Goal: Check status: Check status

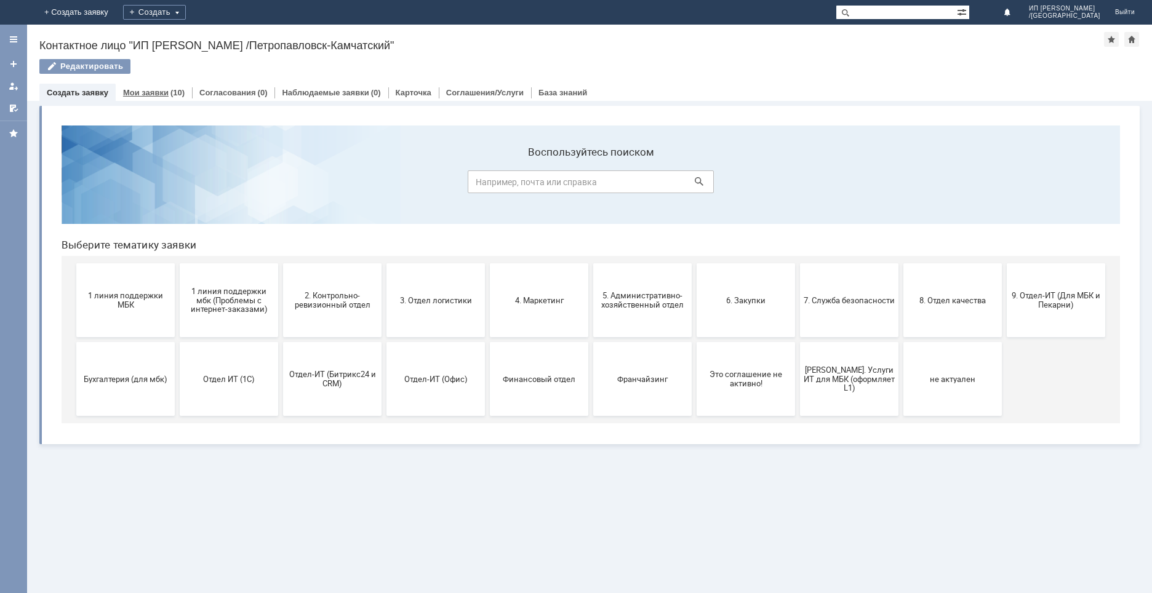
click at [171, 92] on div "(10)" at bounding box center [178, 92] width 14 height 9
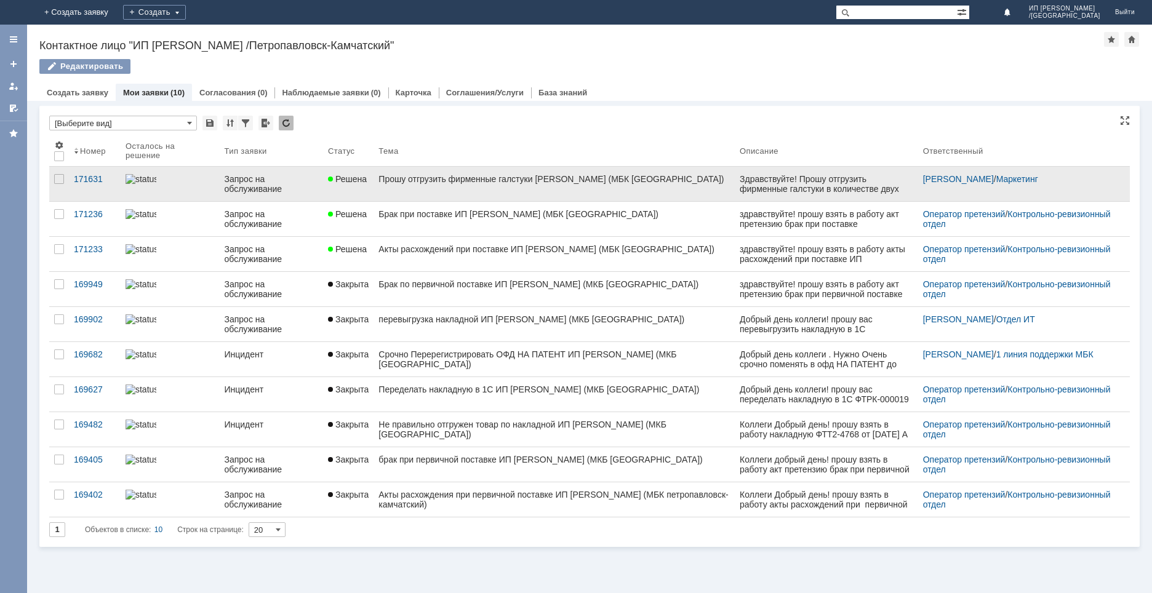
click at [430, 180] on div "Прошу отгрузить фирменные галстуки [PERSON_NAME] (МБК [GEOGRAPHIC_DATA])" at bounding box center [554, 179] width 351 height 10
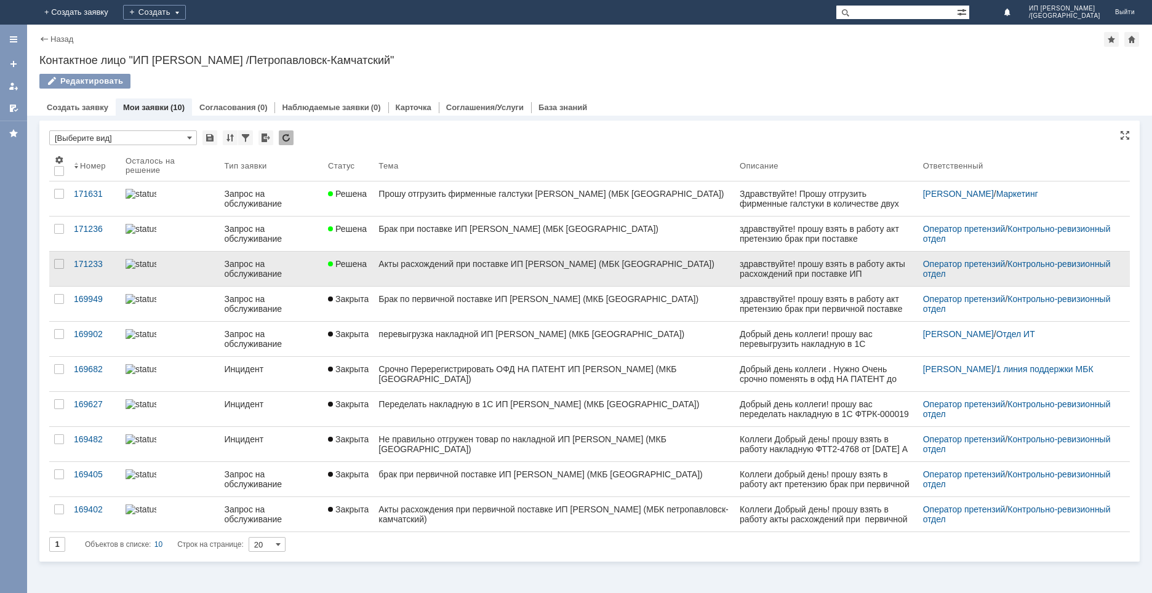
click at [405, 254] on link "Акты расхождений при поставке ИП [PERSON_NAME] (МБК [GEOGRAPHIC_DATA])" at bounding box center [554, 269] width 361 height 34
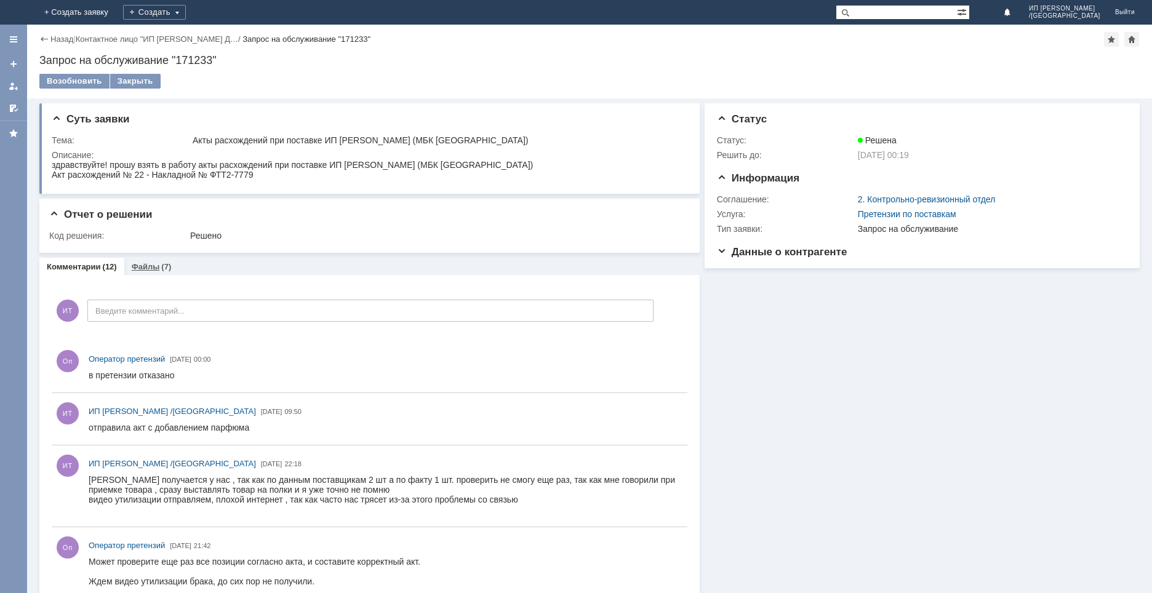
click at [142, 271] on link "Файлы" at bounding box center [146, 266] width 28 height 9
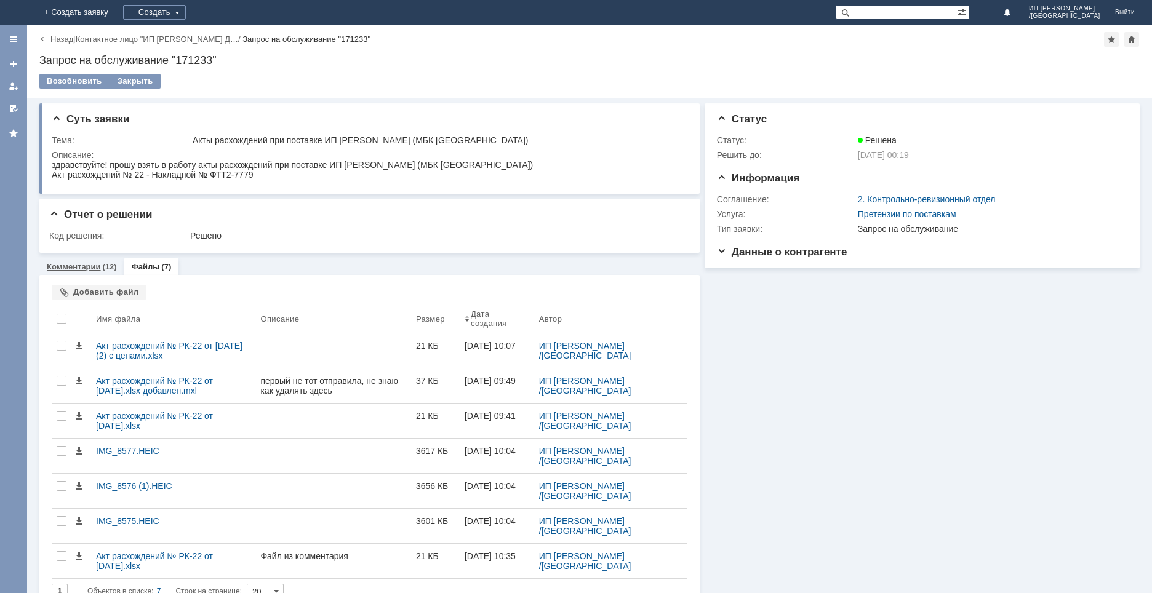
click at [87, 265] on link "Комментарии" at bounding box center [74, 266] width 54 height 9
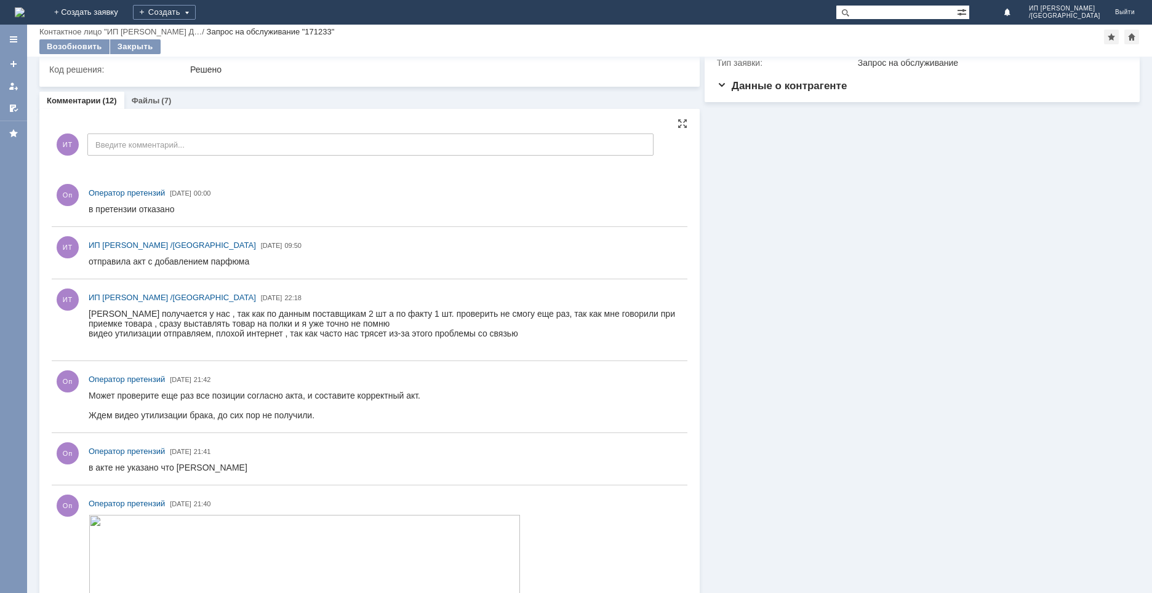
scroll to position [123, 0]
click at [132, 99] on link "Файлы" at bounding box center [146, 101] width 28 height 9
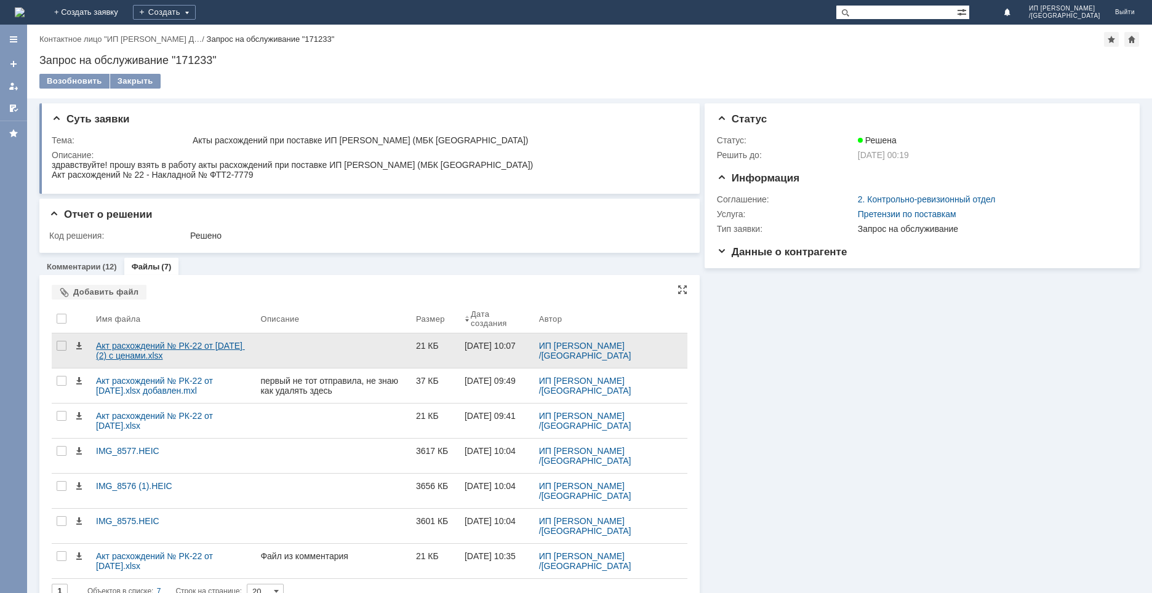
click at [145, 355] on div "Акт расхождений № РК-22 от 30.06.2025 (2) с ценами.xlsx" at bounding box center [173, 351] width 155 height 20
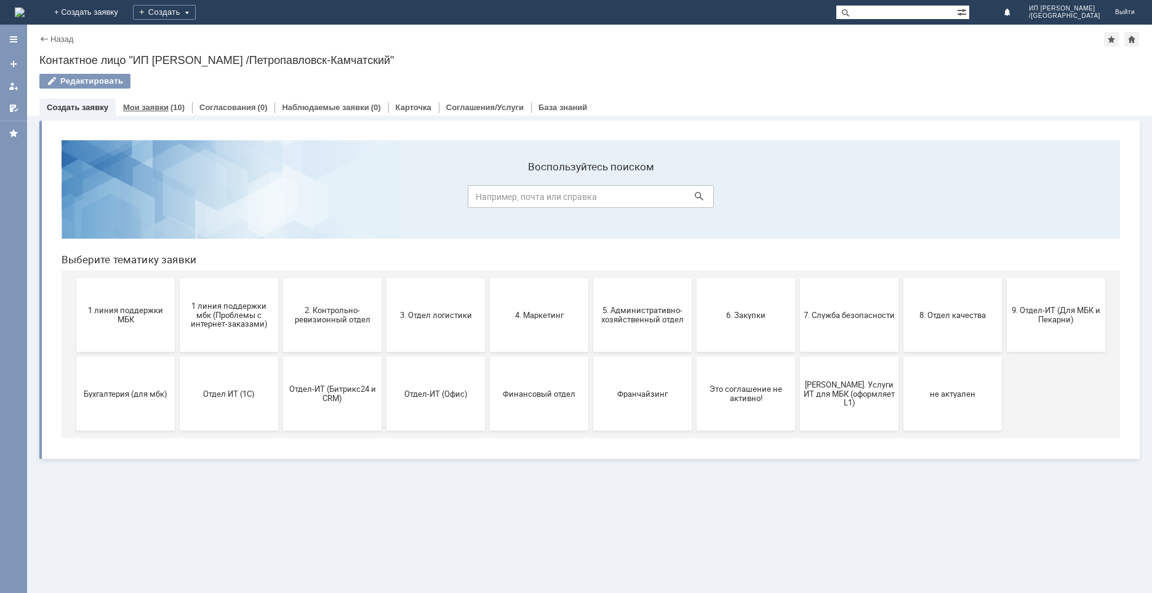
click at [148, 105] on link "Мои заявки" at bounding box center [146, 107] width 46 height 9
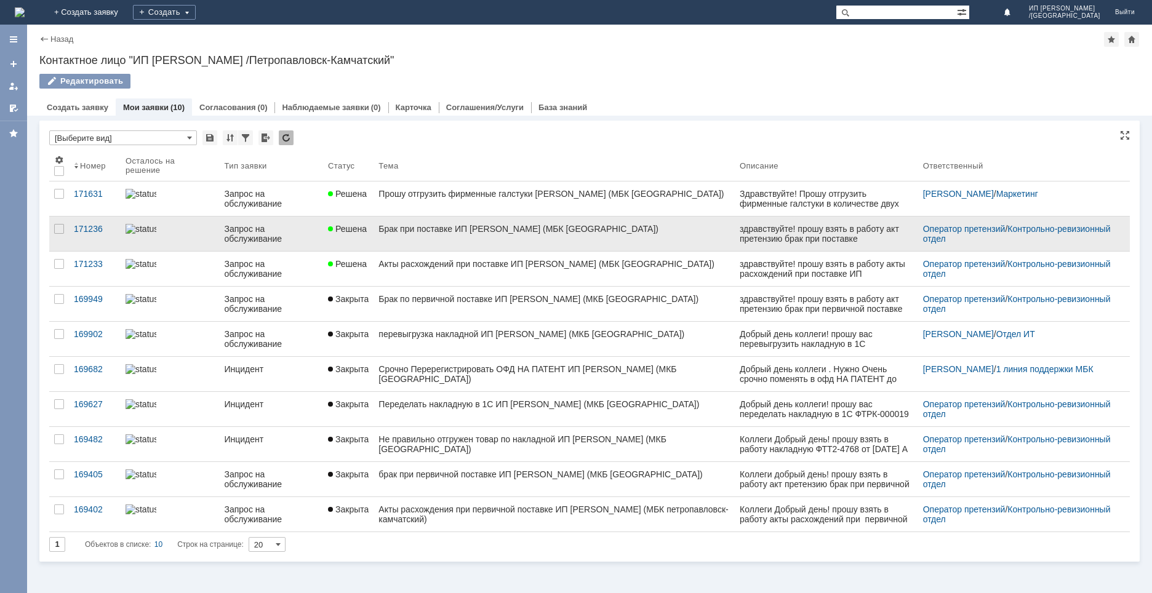
click at [416, 227] on div "Брак при поставке ИП [PERSON_NAME] (МБК [GEOGRAPHIC_DATA])" at bounding box center [554, 229] width 351 height 10
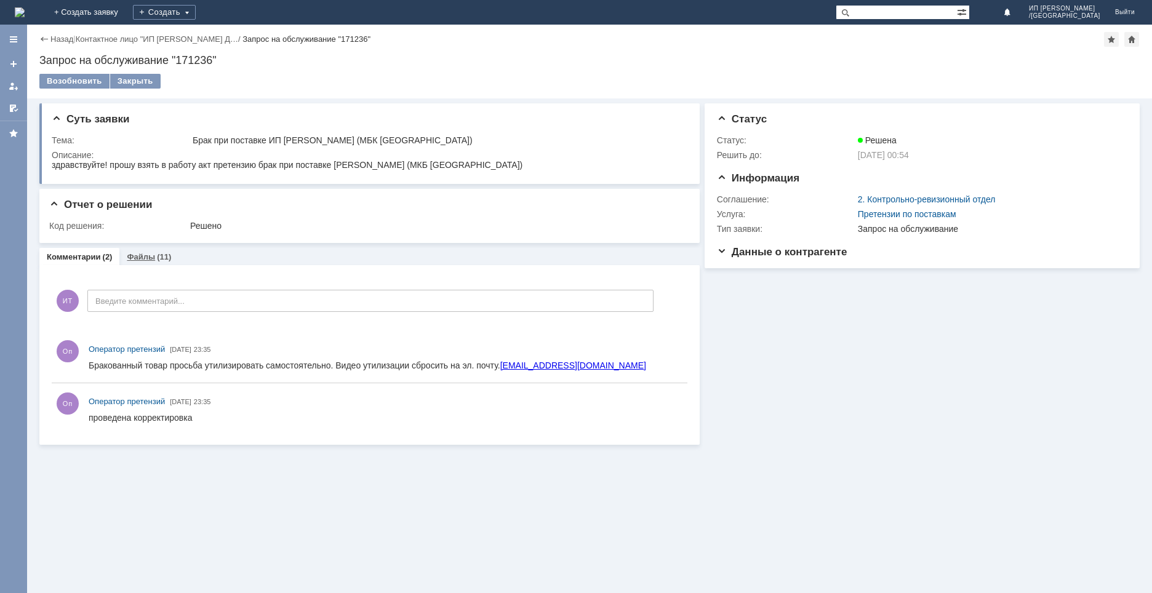
click at [157, 261] on div "(11)" at bounding box center [164, 256] width 14 height 9
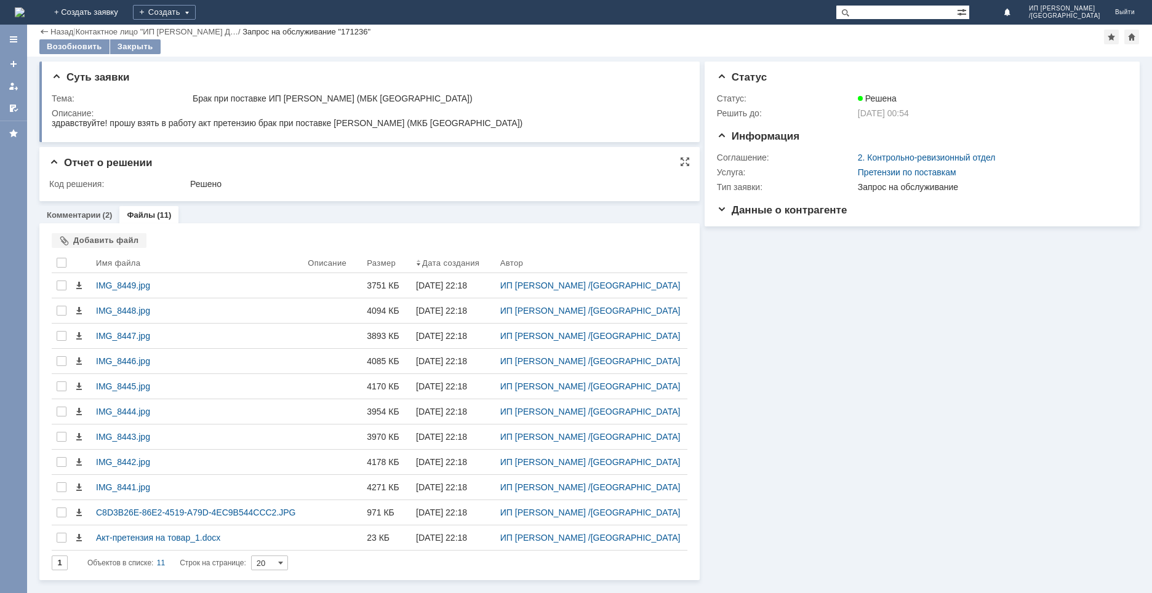
scroll to position [110, 0]
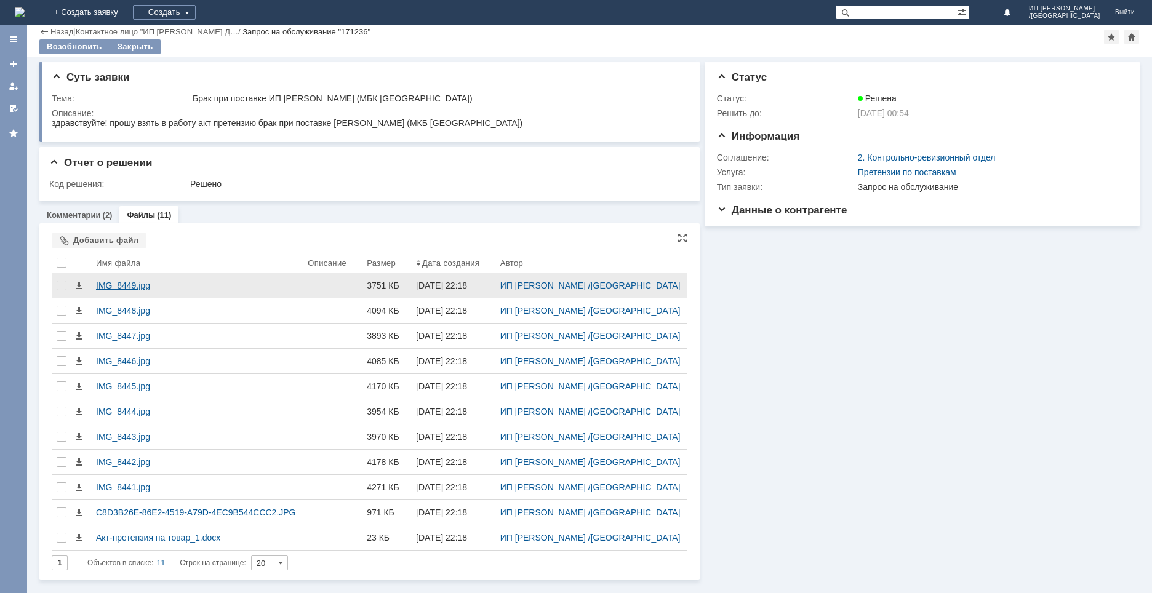
click at [135, 281] on div "IMG_8449.jpg" at bounding box center [197, 286] width 202 height 10
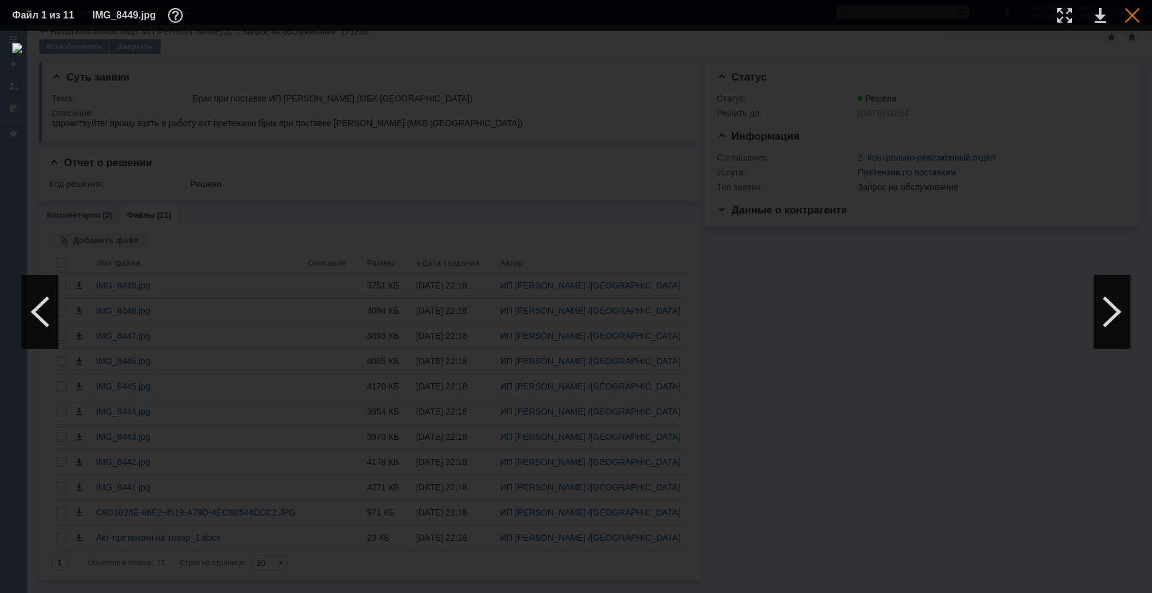
click at [1133, 18] on div at bounding box center [1132, 15] width 15 height 15
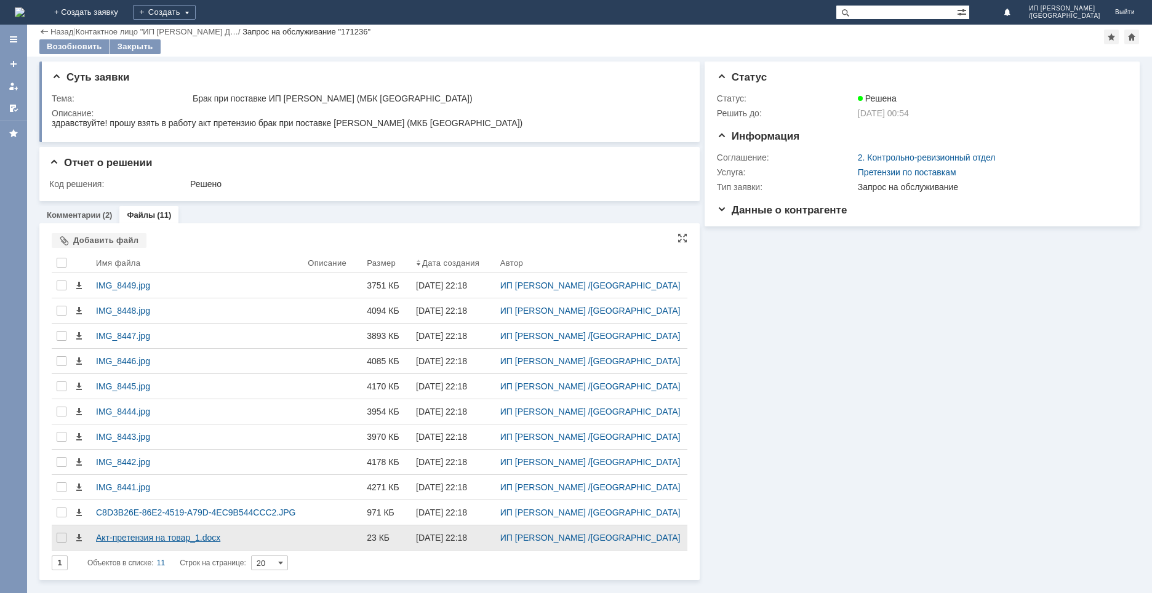
click at [161, 541] on div "Акт-претензия на товар_1.docx" at bounding box center [197, 538] width 212 height 25
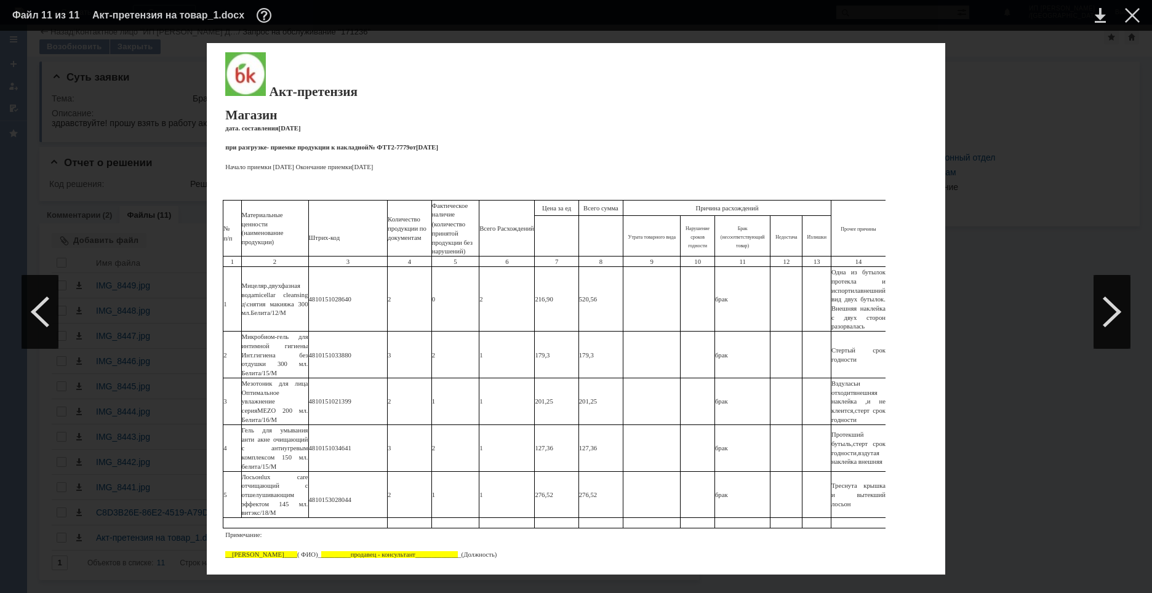
scroll to position [3, 0]
click at [1098, 19] on link at bounding box center [1100, 15] width 11 height 15
click at [1136, 17] on div at bounding box center [1132, 15] width 15 height 15
